Goal: Information Seeking & Learning: Find specific fact

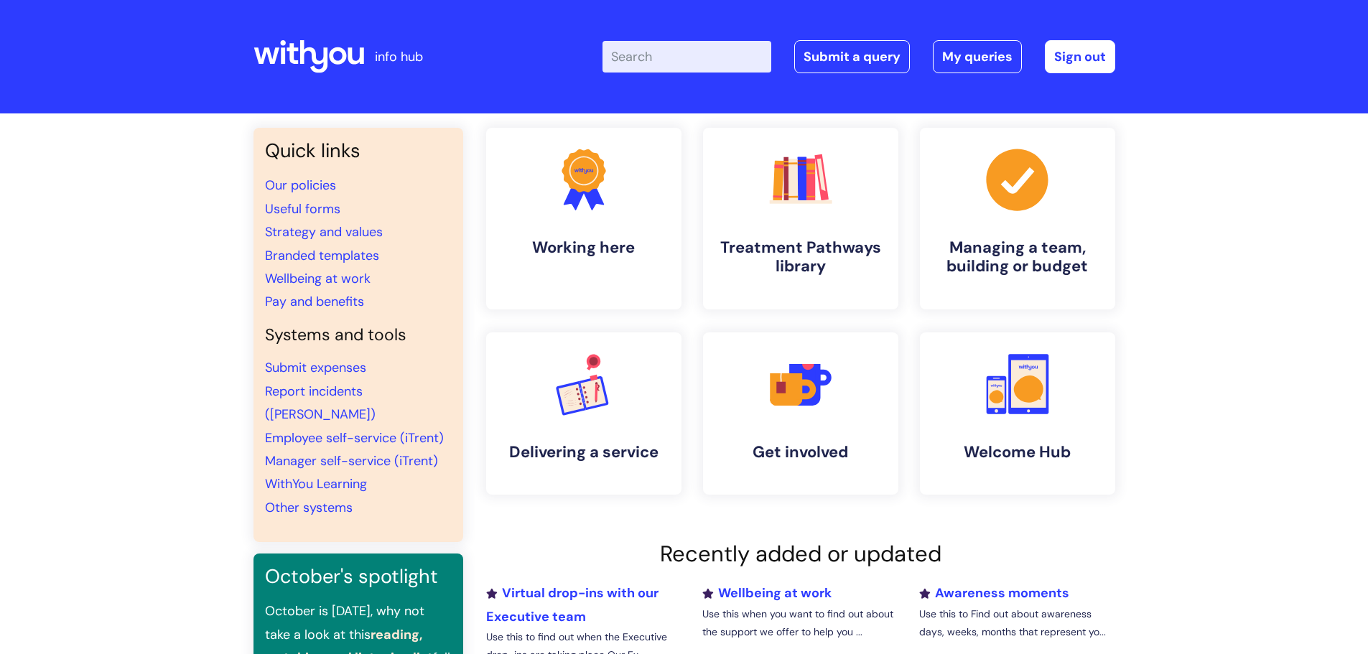
click at [745, 67] on input "Enter your search term here..." at bounding box center [687, 57] width 169 height 32
type input "brand colour"
click button "Search" at bounding box center [0, 0] width 0 height 0
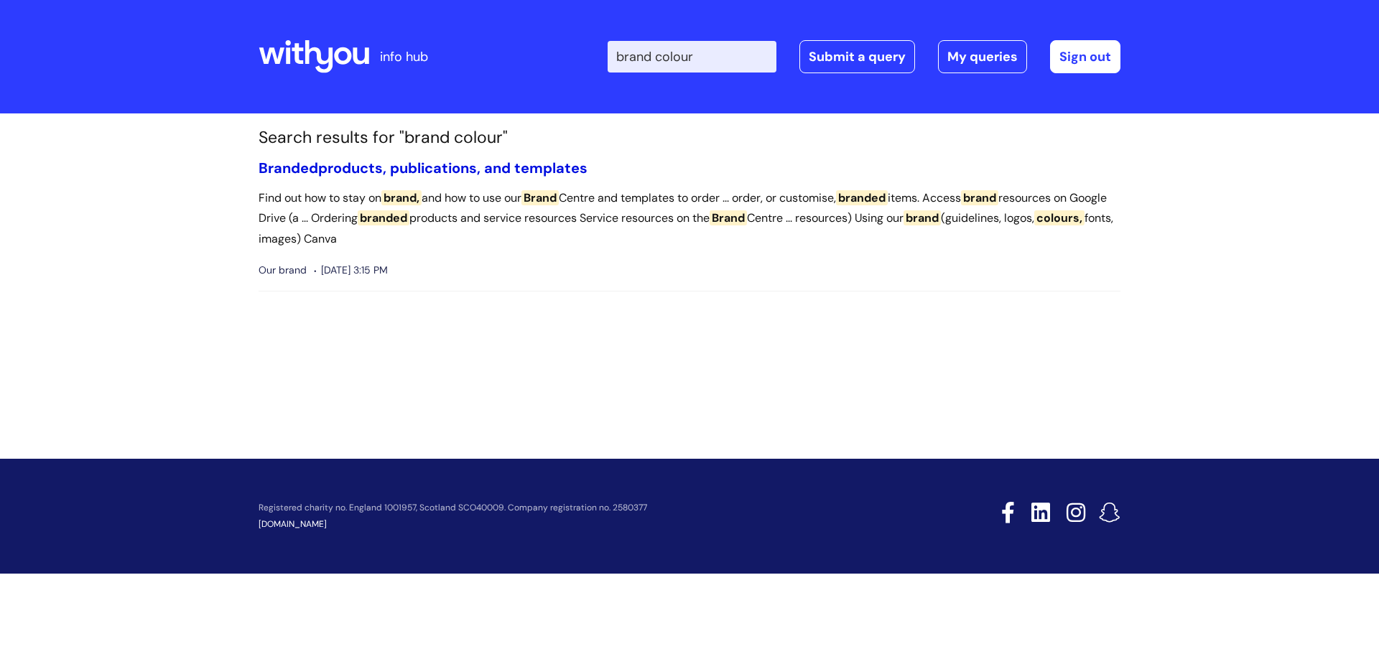
click at [539, 167] on link "Branded products, publications, and templates" at bounding box center [423, 168] width 329 height 19
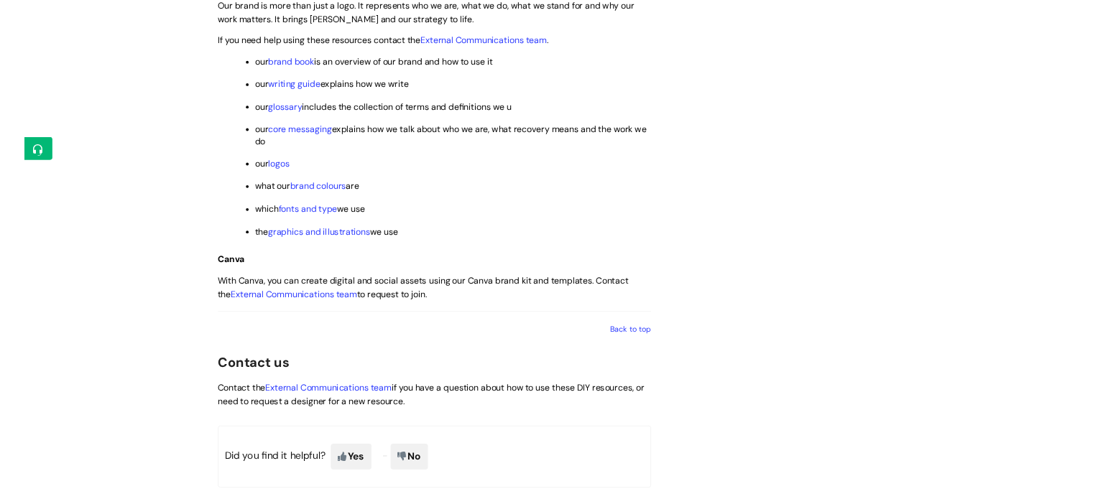
scroll to position [2083, 0]
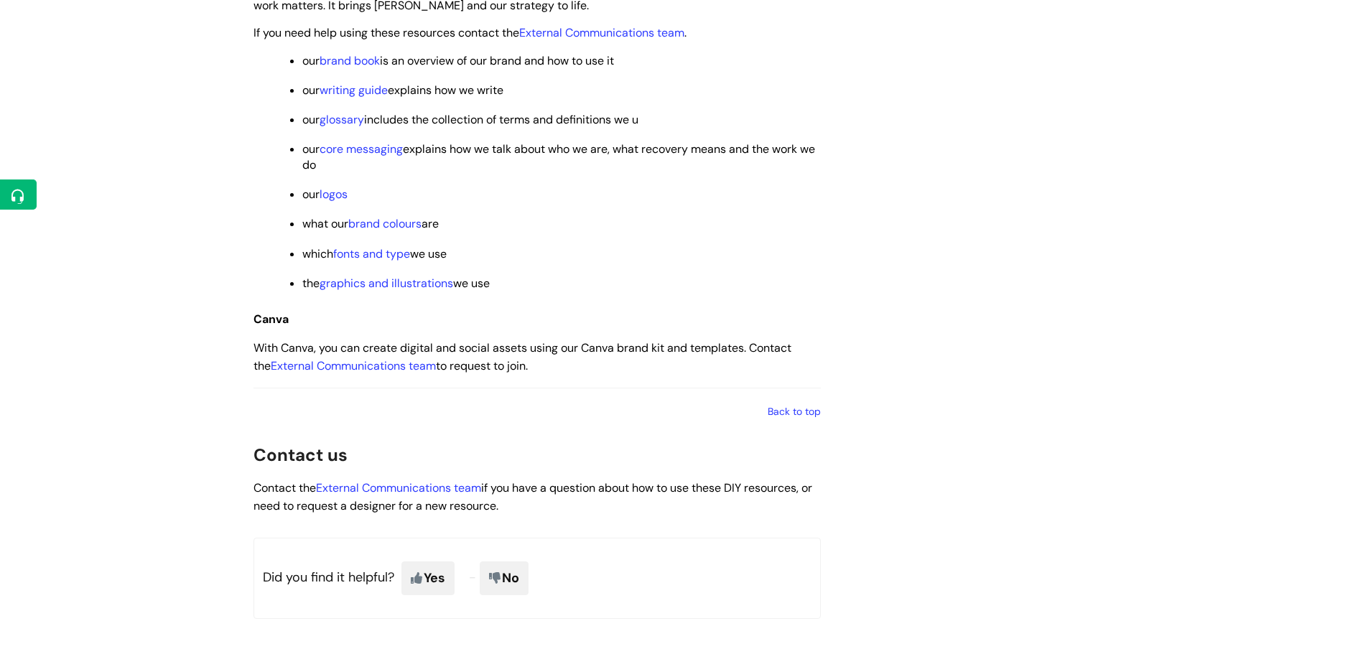
click at [391, 208] on ul "our brand book is an overview of our brand and how to use it our writing guide …" at bounding box center [544, 171] width 553 height 241
click at [394, 220] on link "brand colours" at bounding box center [384, 223] width 73 height 15
